Goal: Transaction & Acquisition: Book appointment/travel/reservation

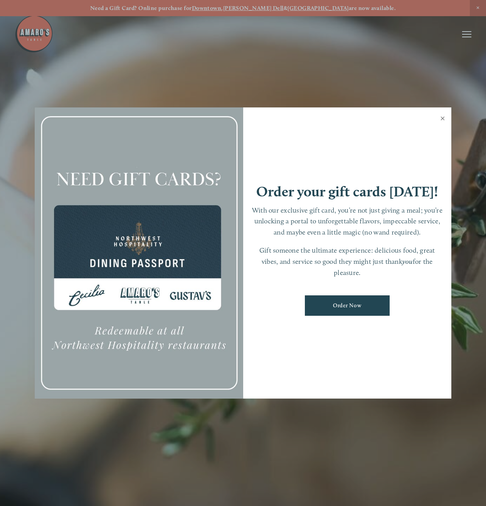
click at [446, 118] on link "Close" at bounding box center [442, 120] width 15 height 22
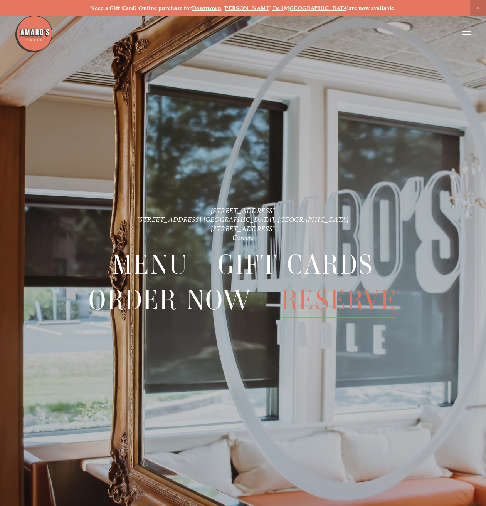
click at [333, 294] on span "Reserve" at bounding box center [339, 300] width 116 height 35
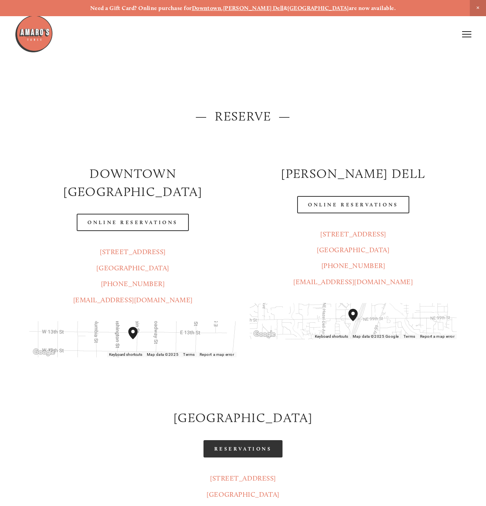
click at [235, 441] on link "Reservations" at bounding box center [242, 449] width 79 height 17
